Goal: Find specific page/section

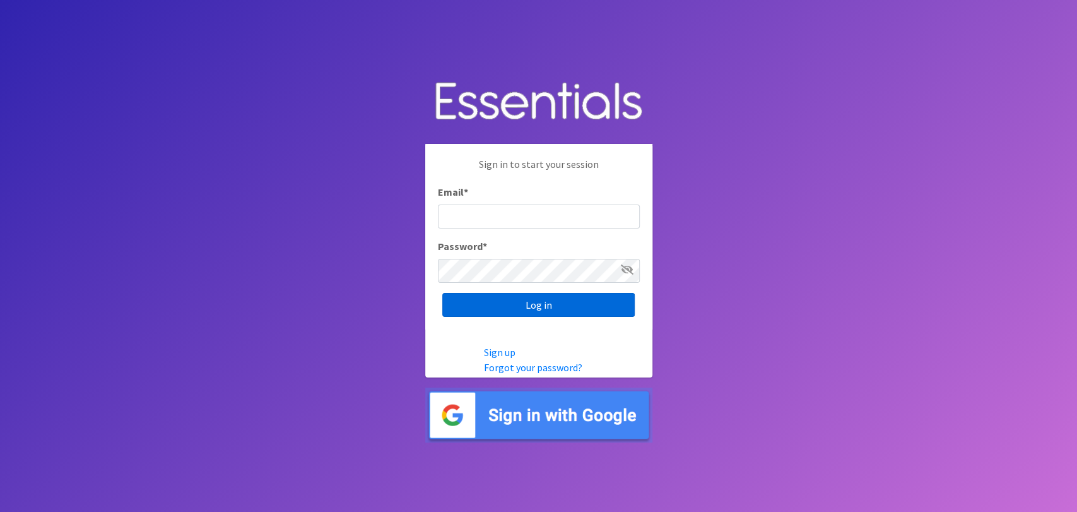
type input "[EMAIL_ADDRESS][DOMAIN_NAME]"
click at [610, 304] on input "Log in" at bounding box center [538, 305] width 192 height 24
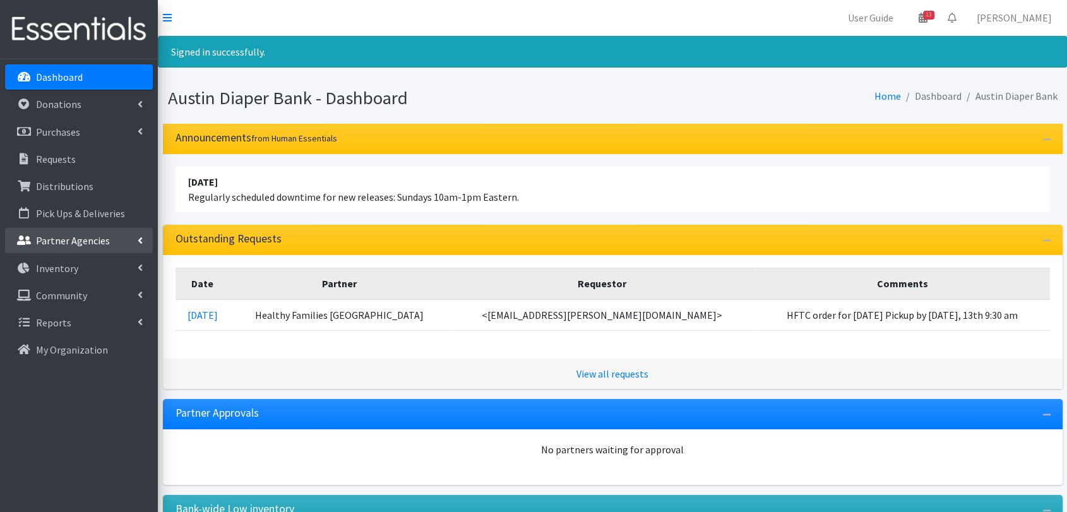
click at [90, 244] on p "Partner Agencies" at bounding box center [73, 240] width 74 height 13
click at [146, 279] on link "All Partners" at bounding box center [79, 268] width 148 height 25
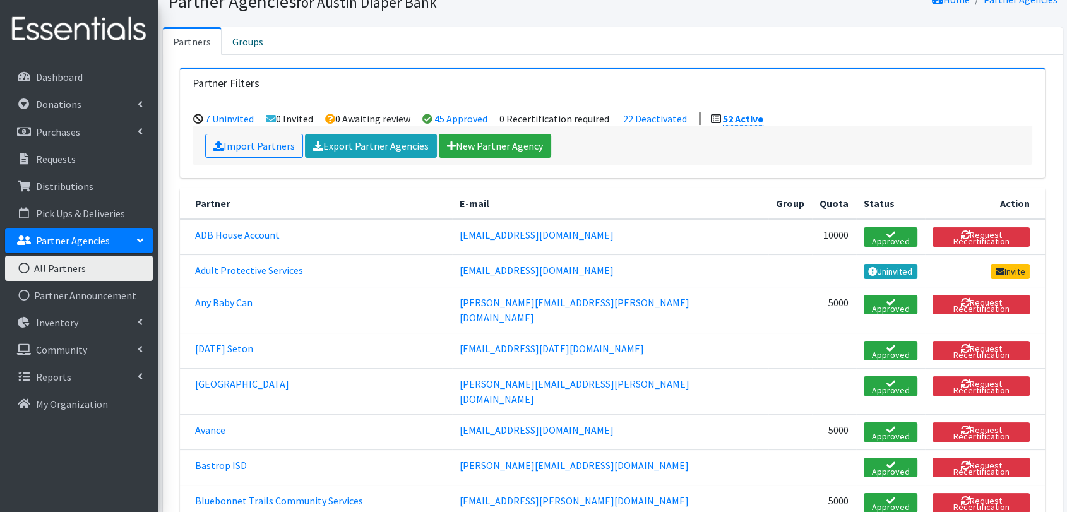
scroll to position [70, 0]
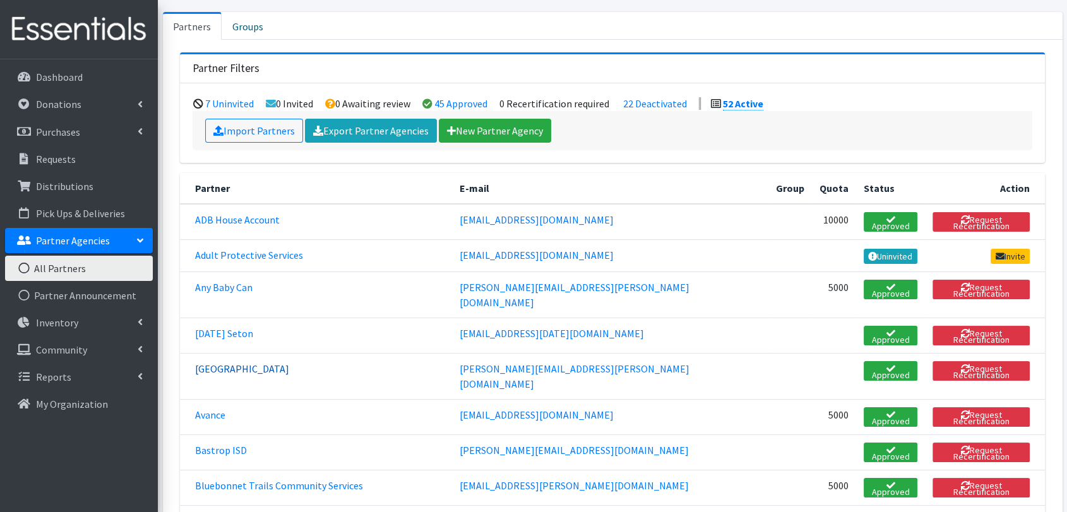
click at [289, 362] on link "Austin Community College" at bounding box center [242, 368] width 94 height 13
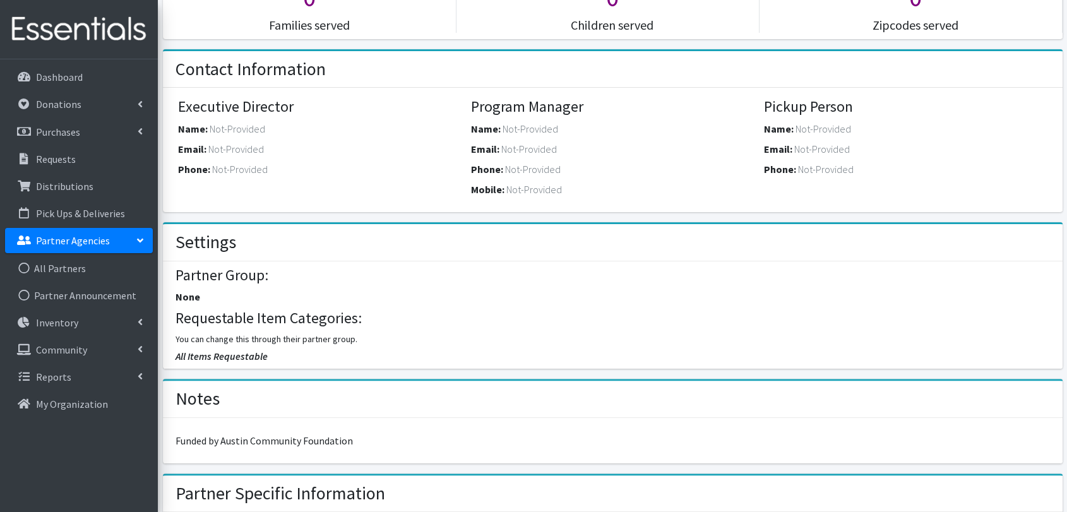
scroll to position [560, 0]
